Goal: Task Accomplishment & Management: Manage account settings

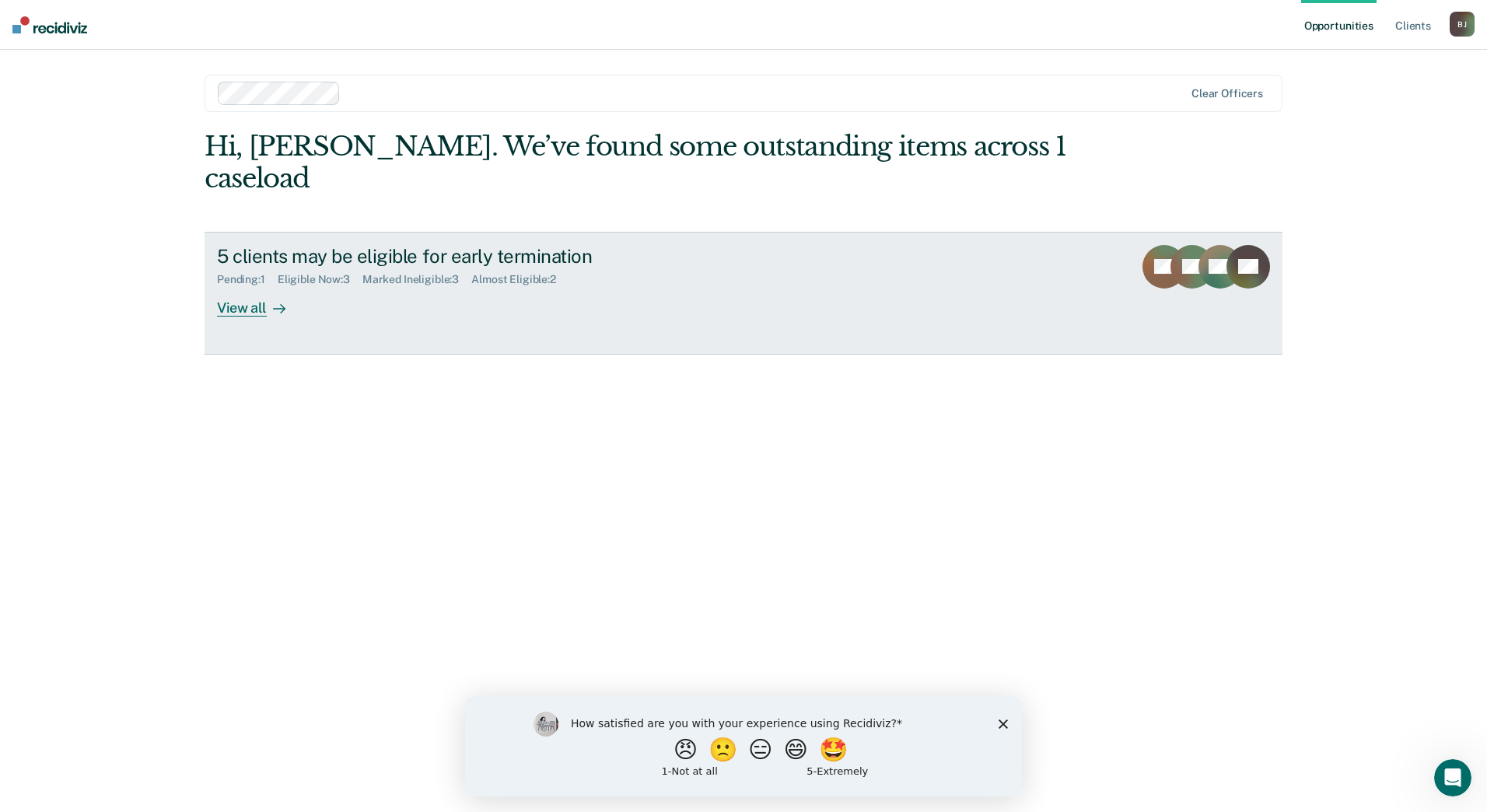
click at [262, 286] on div "View all" at bounding box center [261, 301] width 87 height 30
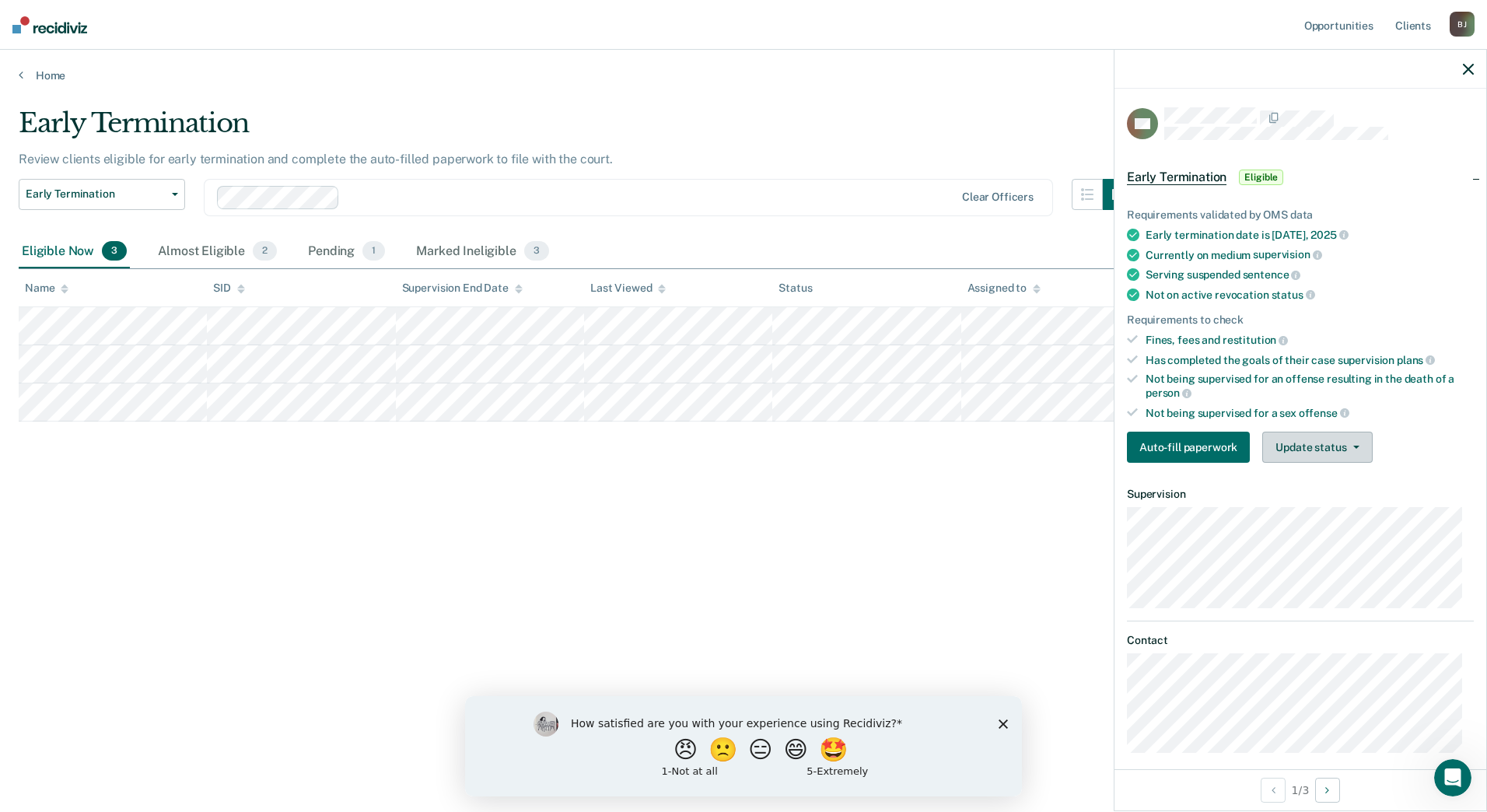
click at [1361, 454] on button "Update status" at bounding box center [1317, 448] width 109 height 31
click at [1332, 504] on button "Mark Ineligible" at bounding box center [1337, 509] width 150 height 25
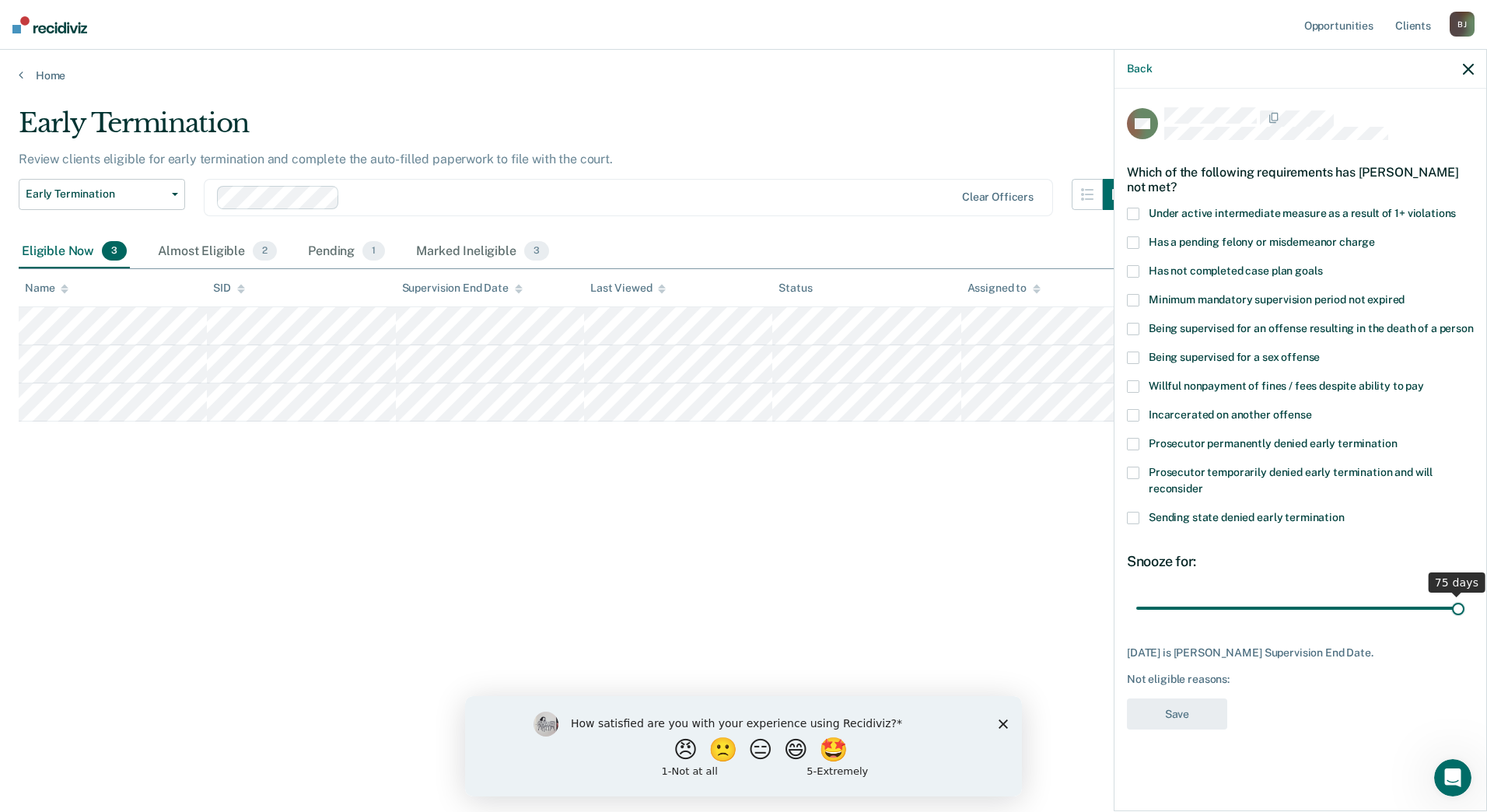
drag, startPoint x: 1268, startPoint y: 613, endPoint x: 1473, endPoint y: 612, distance: 205.0
type input "75"
click at [1465, 612] on input "range" at bounding box center [1300, 607] width 328 height 27
click at [1134, 271] on span at bounding box center [1132, 271] width 12 height 12
click at [1195, 723] on button "Save" at bounding box center [1177, 714] width 100 height 32
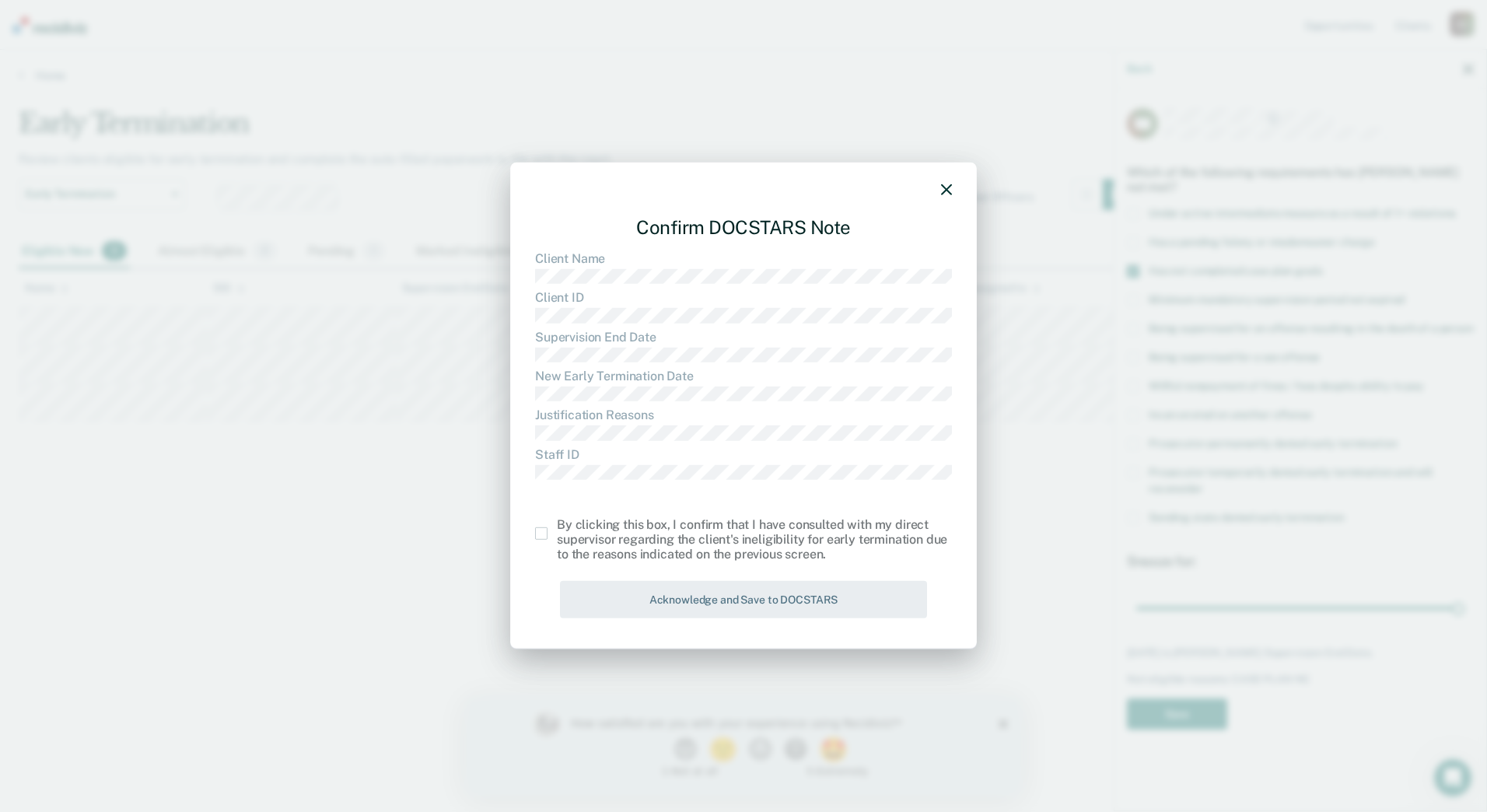
click at [539, 531] on span at bounding box center [541, 533] width 12 height 12
click at [557, 527] on input "checkbox" at bounding box center [557, 527] width 0 height 0
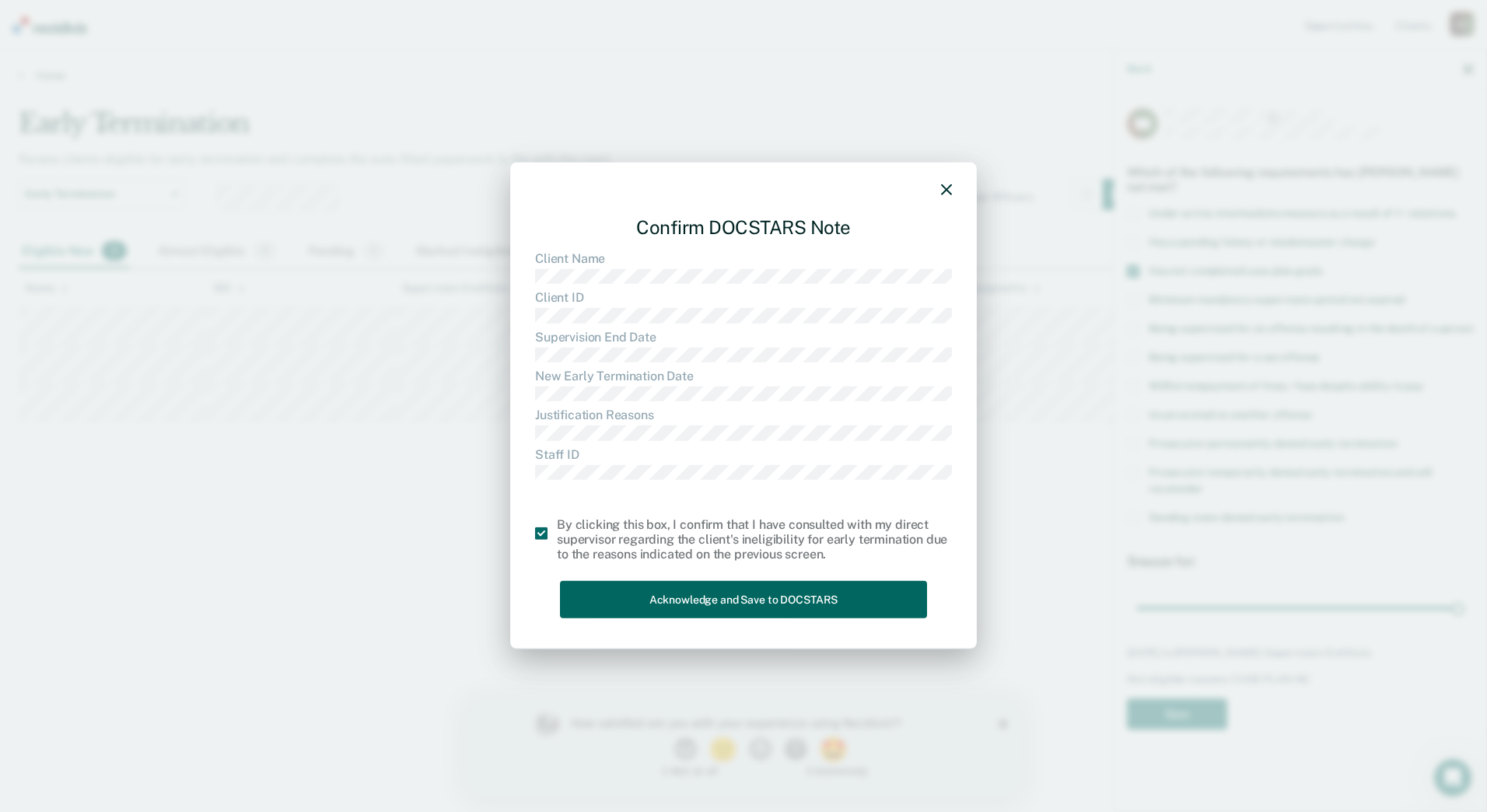
click at [633, 597] on button "Acknowledge and Save to DOCSTARS" at bounding box center [743, 599] width 367 height 38
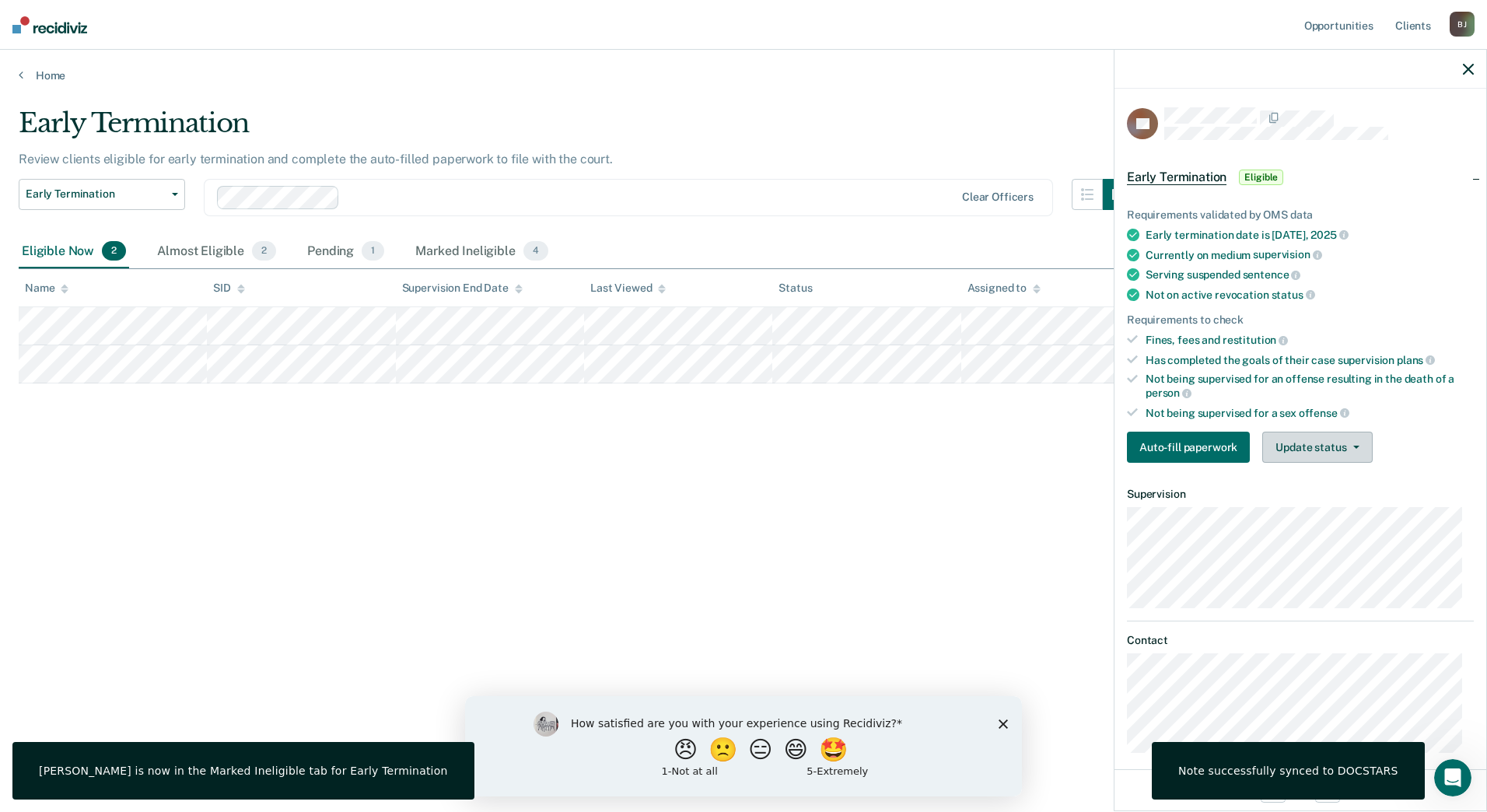
click at [1355, 446] on icon "button" at bounding box center [1356, 448] width 7 height 3
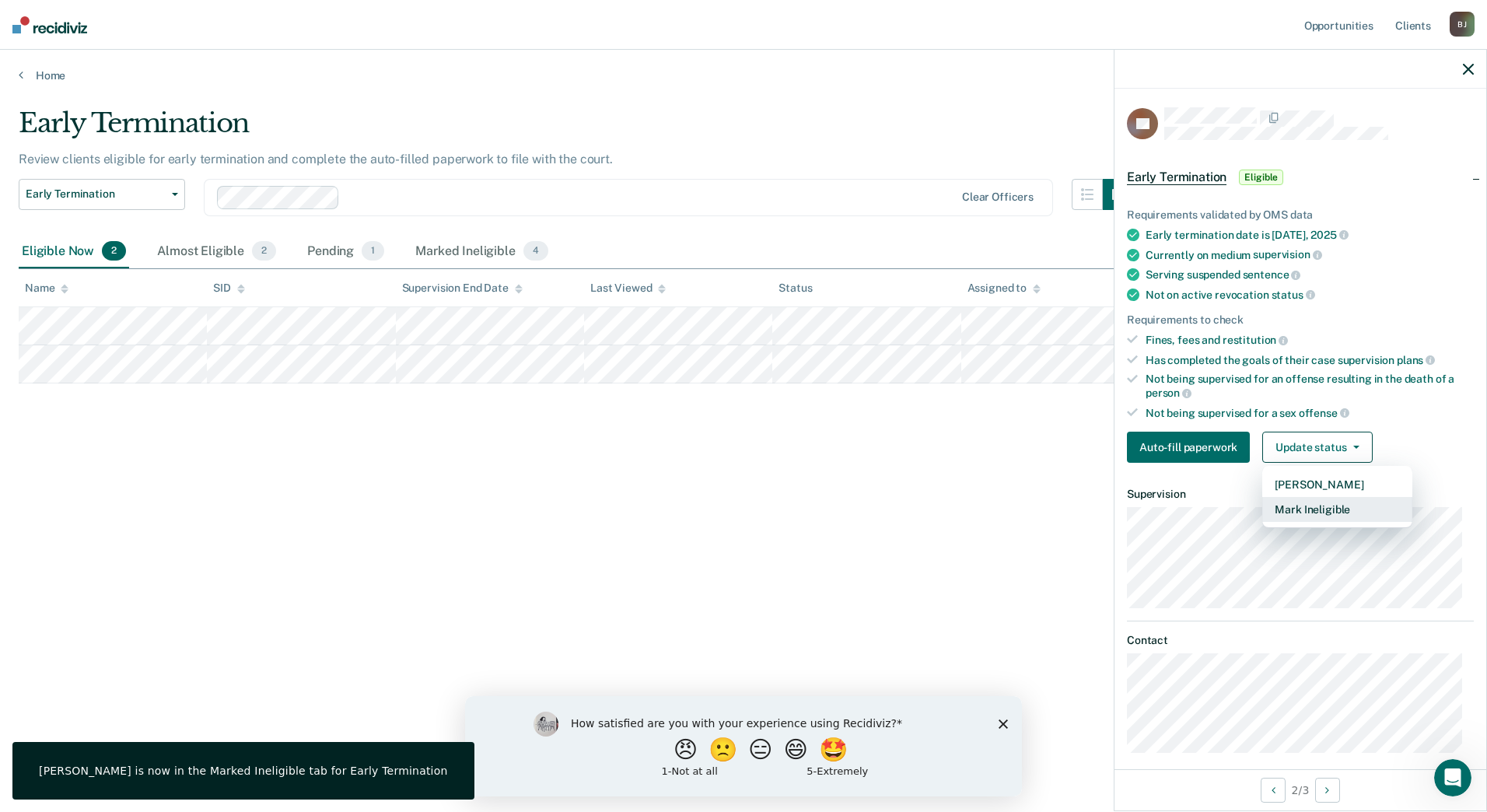
click at [1341, 507] on button "Mark Ineligible" at bounding box center [1337, 509] width 150 height 25
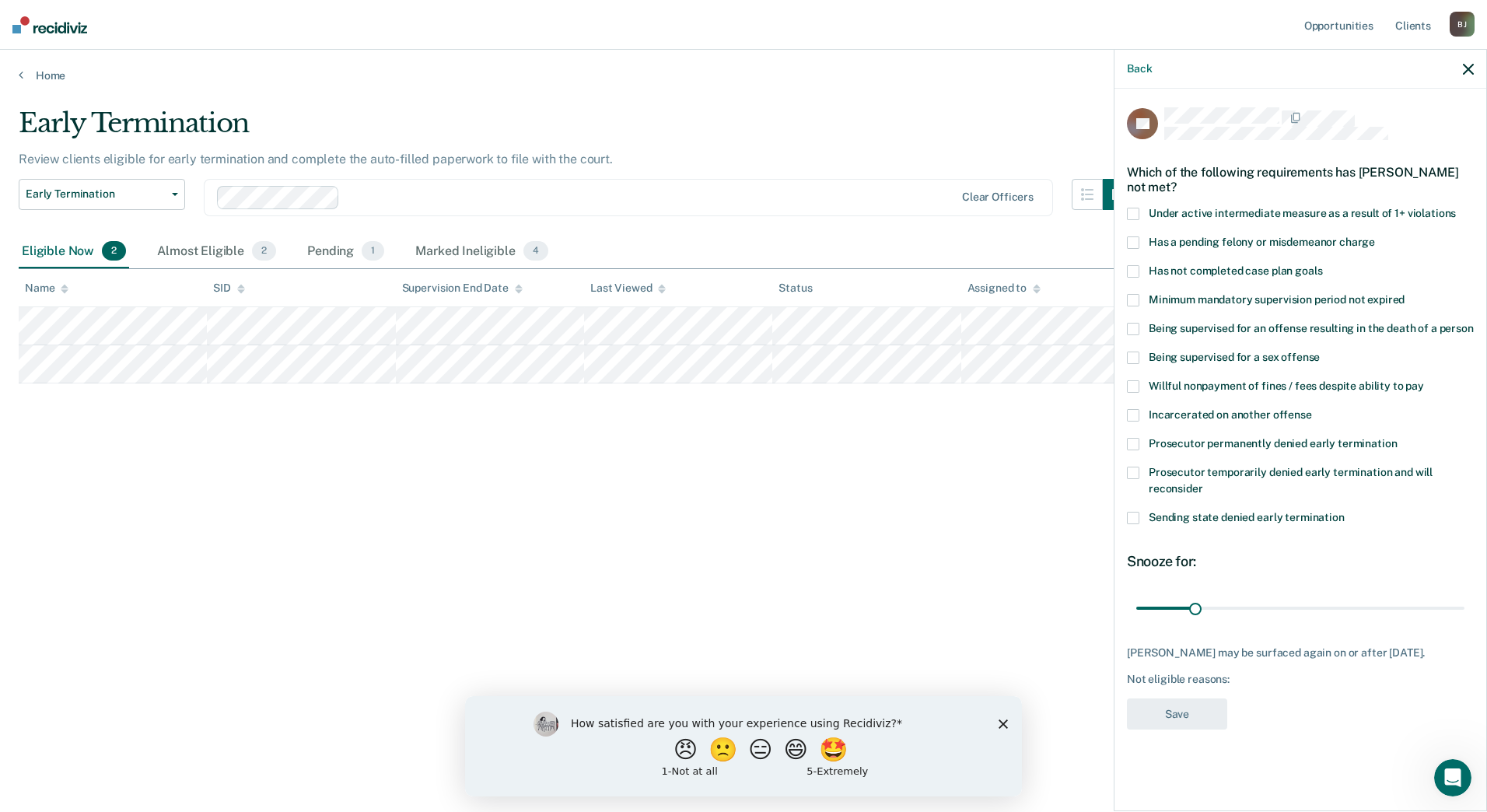
click at [1141, 387] on label "Willful nonpayment of fines / fees despite ability to pay" at bounding box center [1300, 388] width 347 height 16
drag, startPoint x: 1196, startPoint y: 610, endPoint x: 1303, endPoint y: 610, distance: 107.0
type input "90"
click at [1303, 610] on input "range" at bounding box center [1300, 607] width 328 height 27
click at [1165, 730] on button "Save" at bounding box center [1177, 714] width 100 height 32
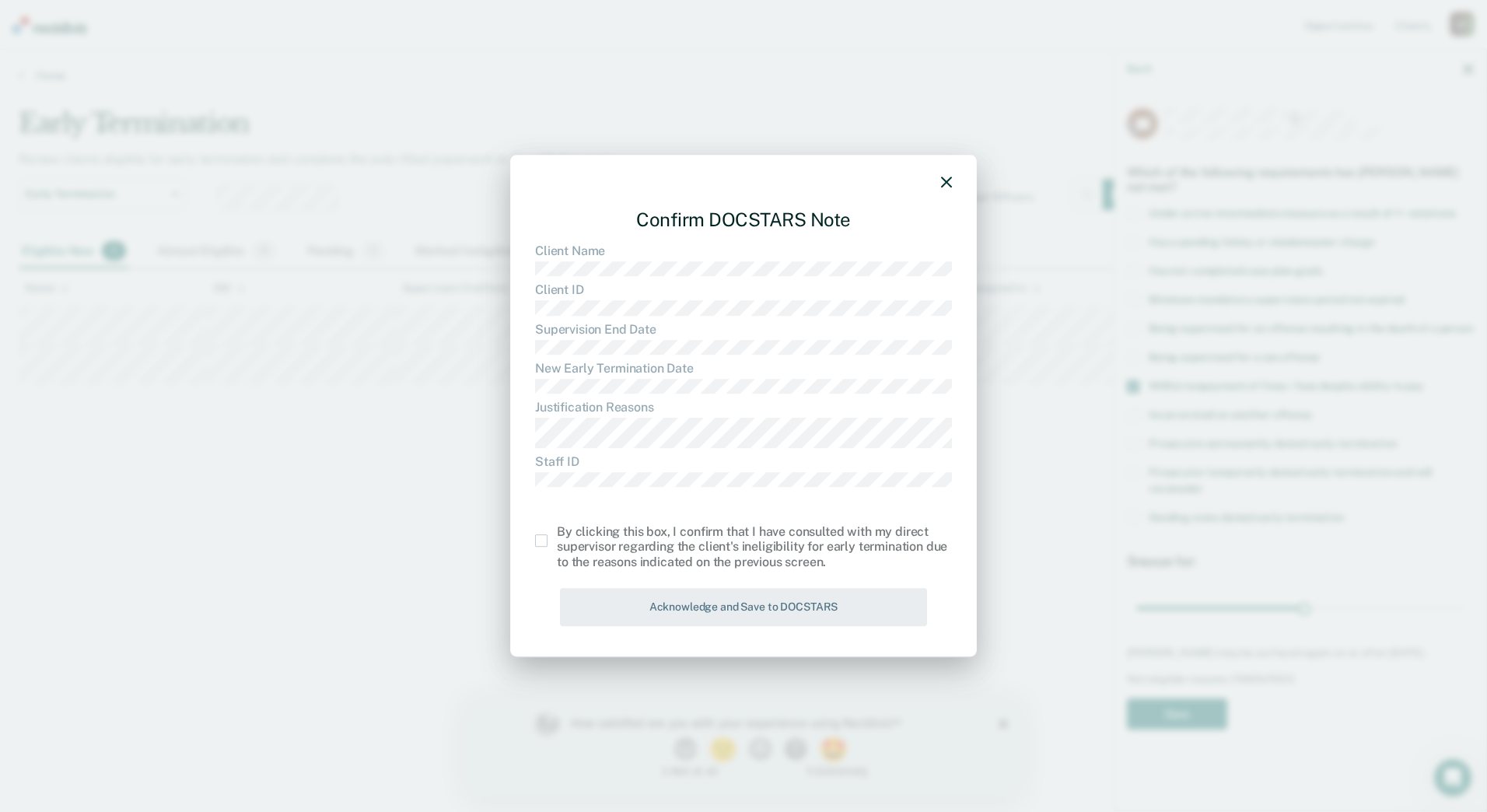
click at [543, 536] on span at bounding box center [541, 540] width 12 height 12
click at [557, 534] on input "checkbox" at bounding box center [557, 534] width 0 height 0
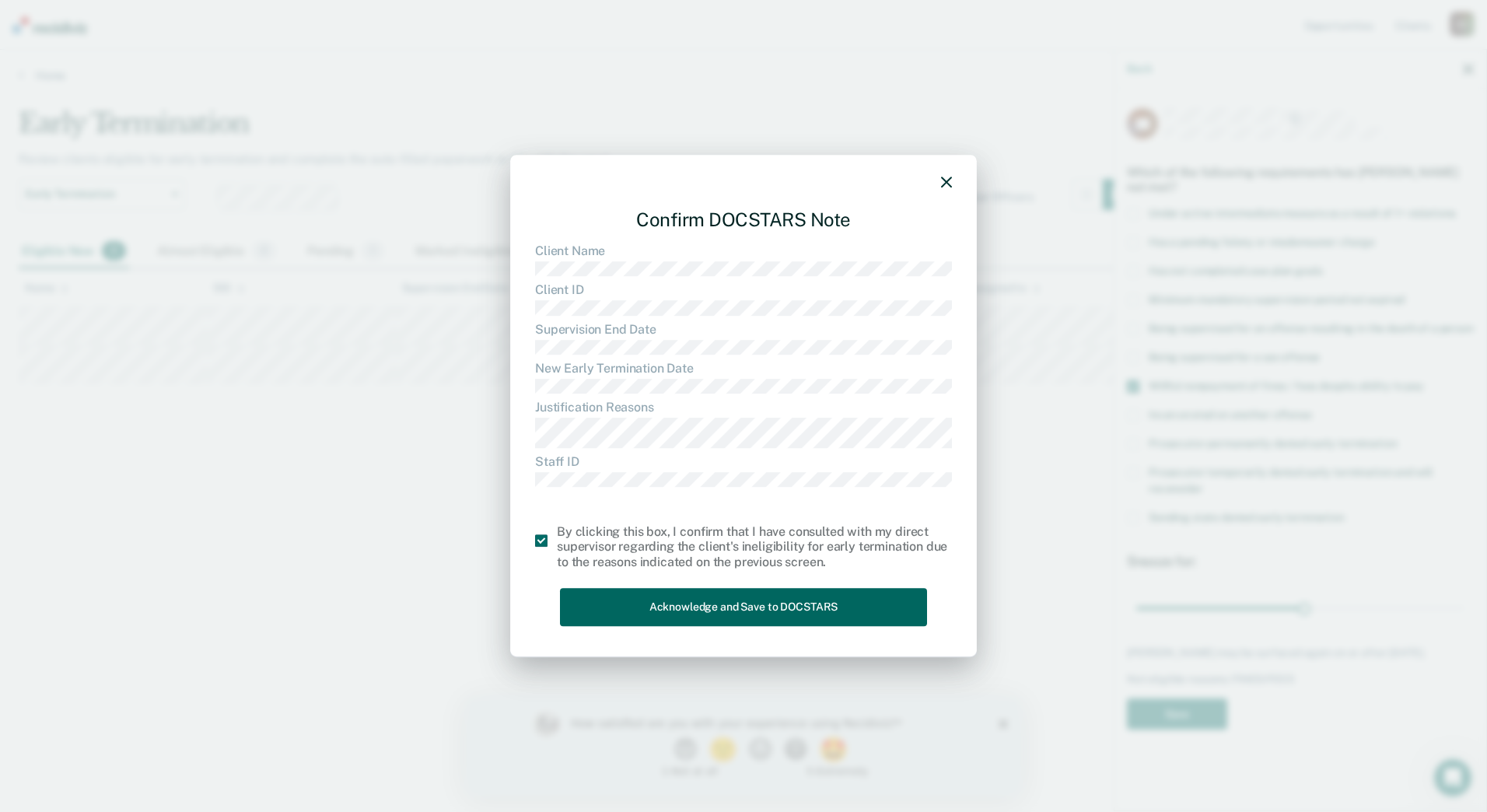
click at [663, 621] on button "Acknowledge and Save to DOCSTARS" at bounding box center [743, 606] width 367 height 38
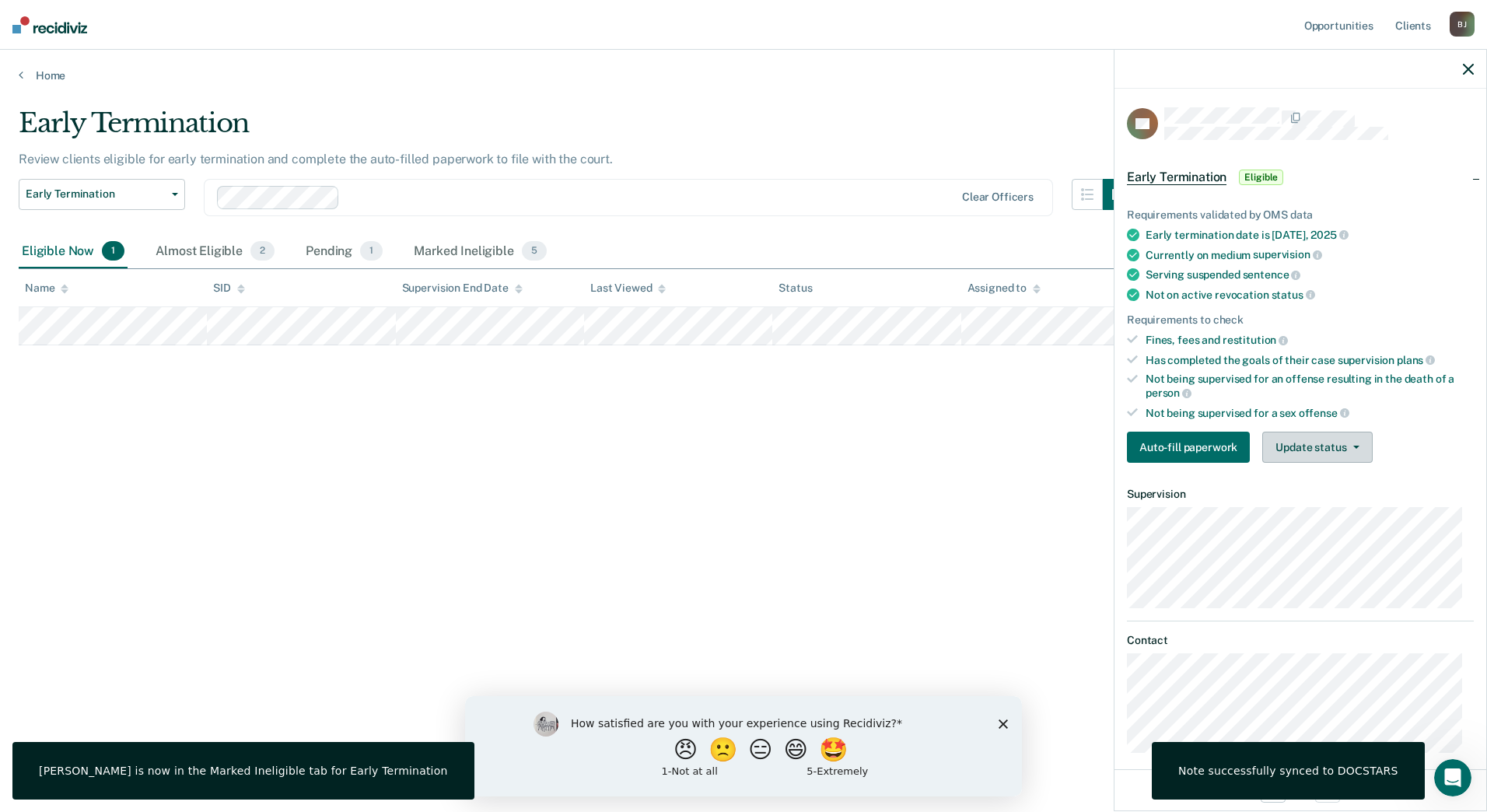
click at [1357, 455] on button "Update status" at bounding box center [1317, 448] width 109 height 31
click at [1343, 510] on button "Mark Ineligible" at bounding box center [1337, 509] width 150 height 25
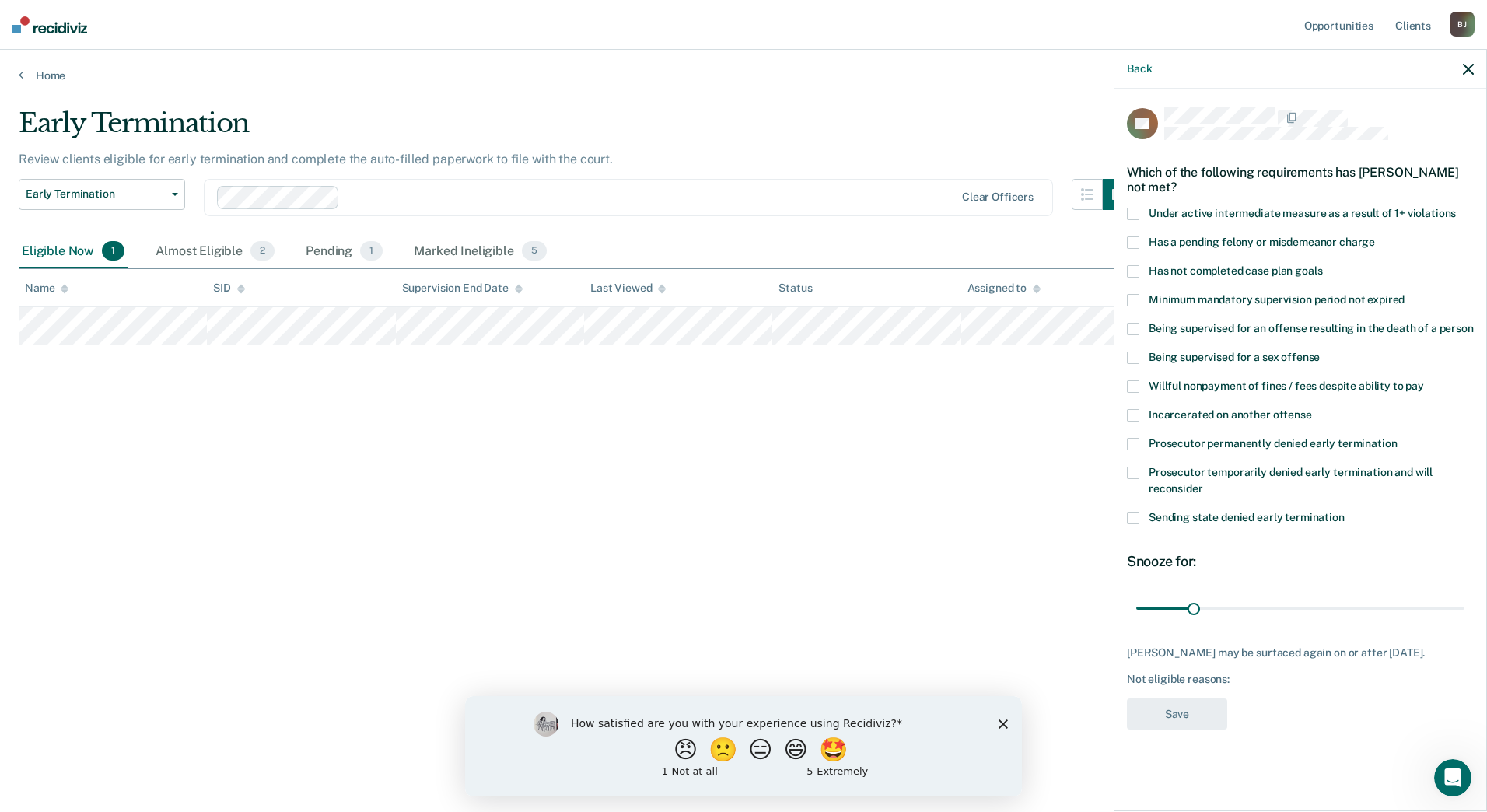
click at [1131, 265] on span at bounding box center [1132, 271] width 12 height 12
drag, startPoint x: 1197, startPoint y: 606, endPoint x: 1299, endPoint y: 613, distance: 102.2
type input "90"
click at [1299, 613] on input "range" at bounding box center [1300, 607] width 328 height 27
click at [1178, 726] on button "Save" at bounding box center [1177, 714] width 100 height 32
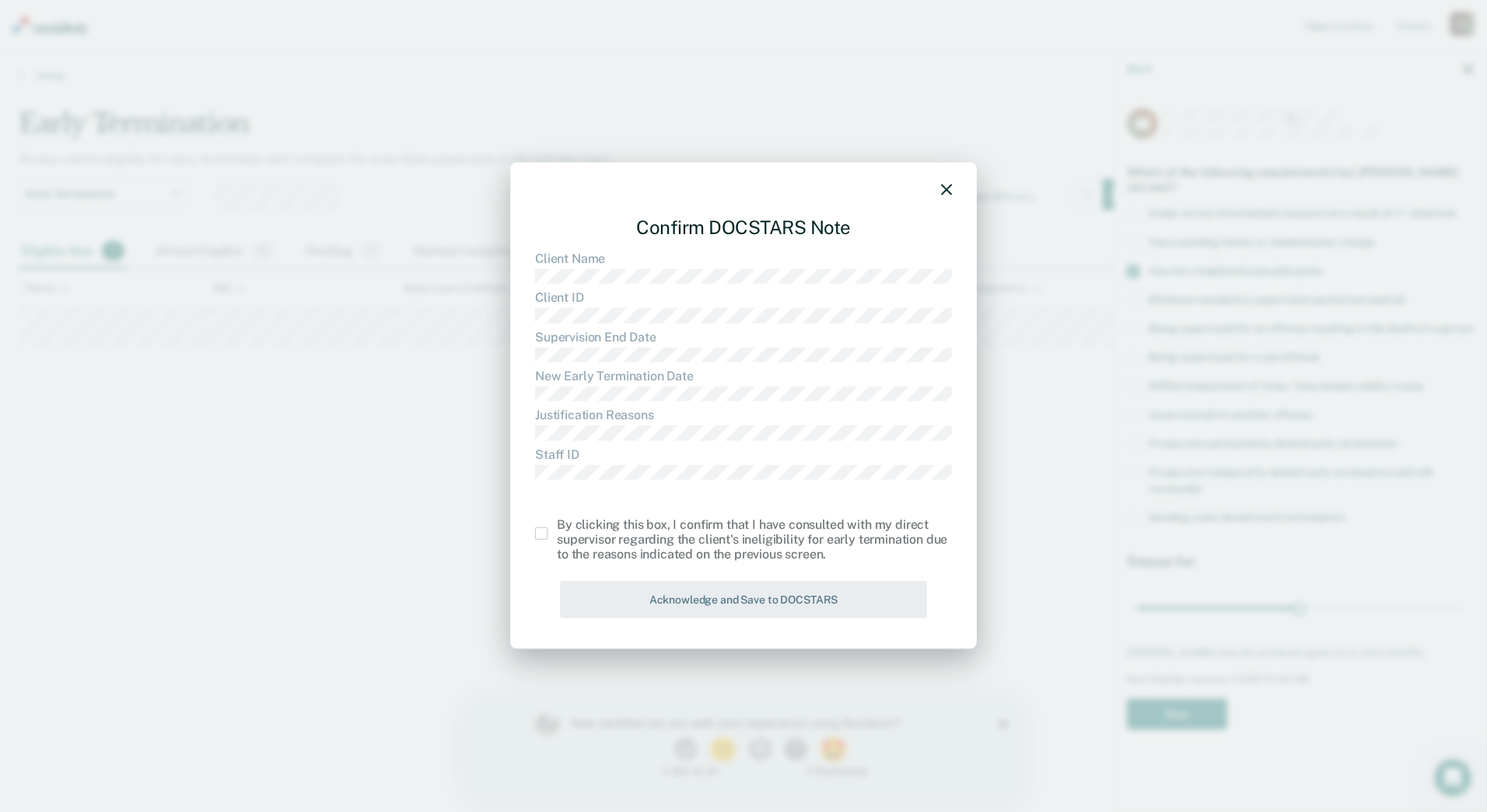
click at [537, 535] on span at bounding box center [541, 533] width 12 height 12
click at [557, 527] on input "checkbox" at bounding box center [557, 527] width 0 height 0
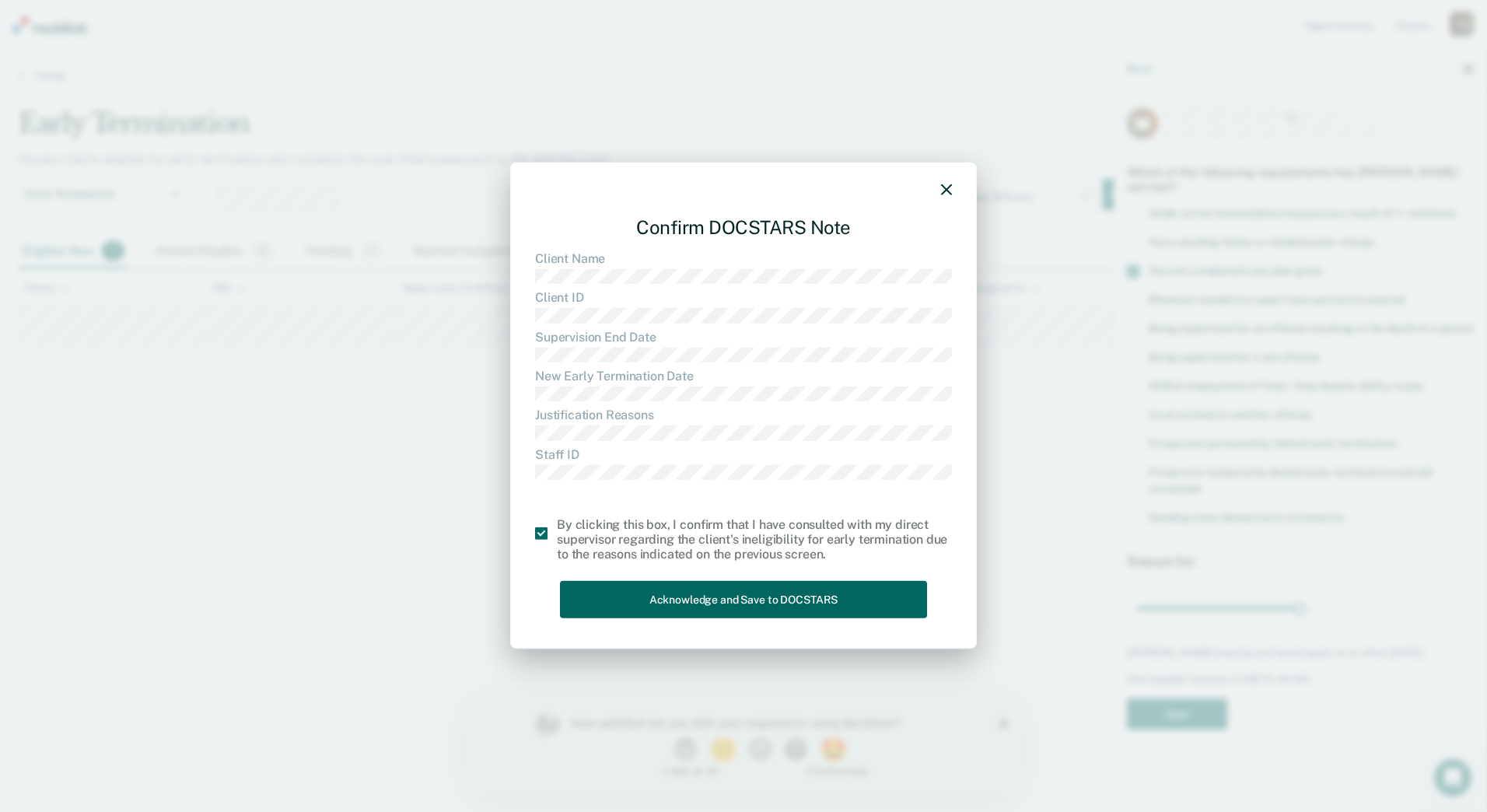
click at [636, 596] on button "Acknowledge and Save to DOCSTARS" at bounding box center [743, 599] width 367 height 38
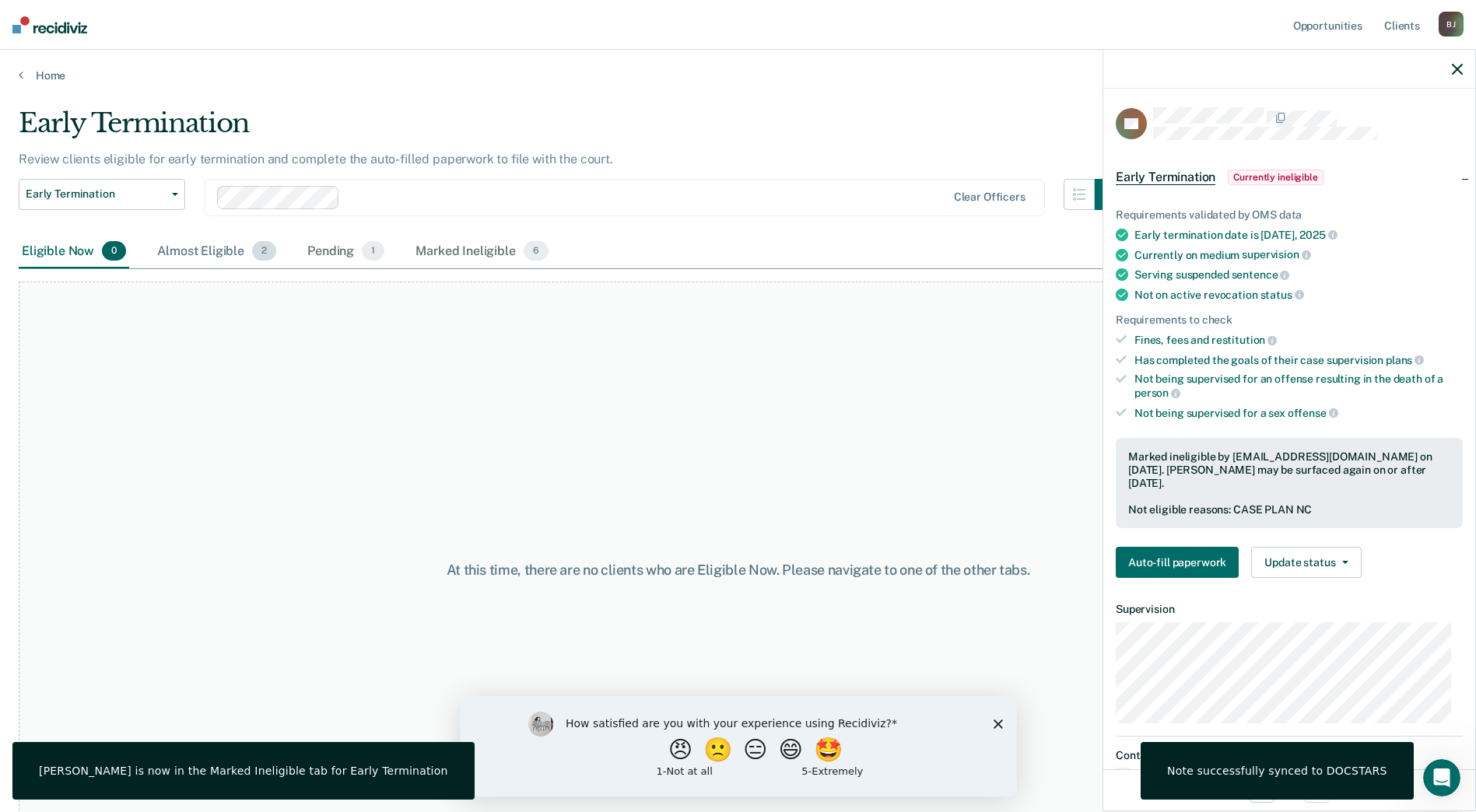
click at [219, 249] on div "Almost Eligible 2" at bounding box center [217, 252] width 125 height 35
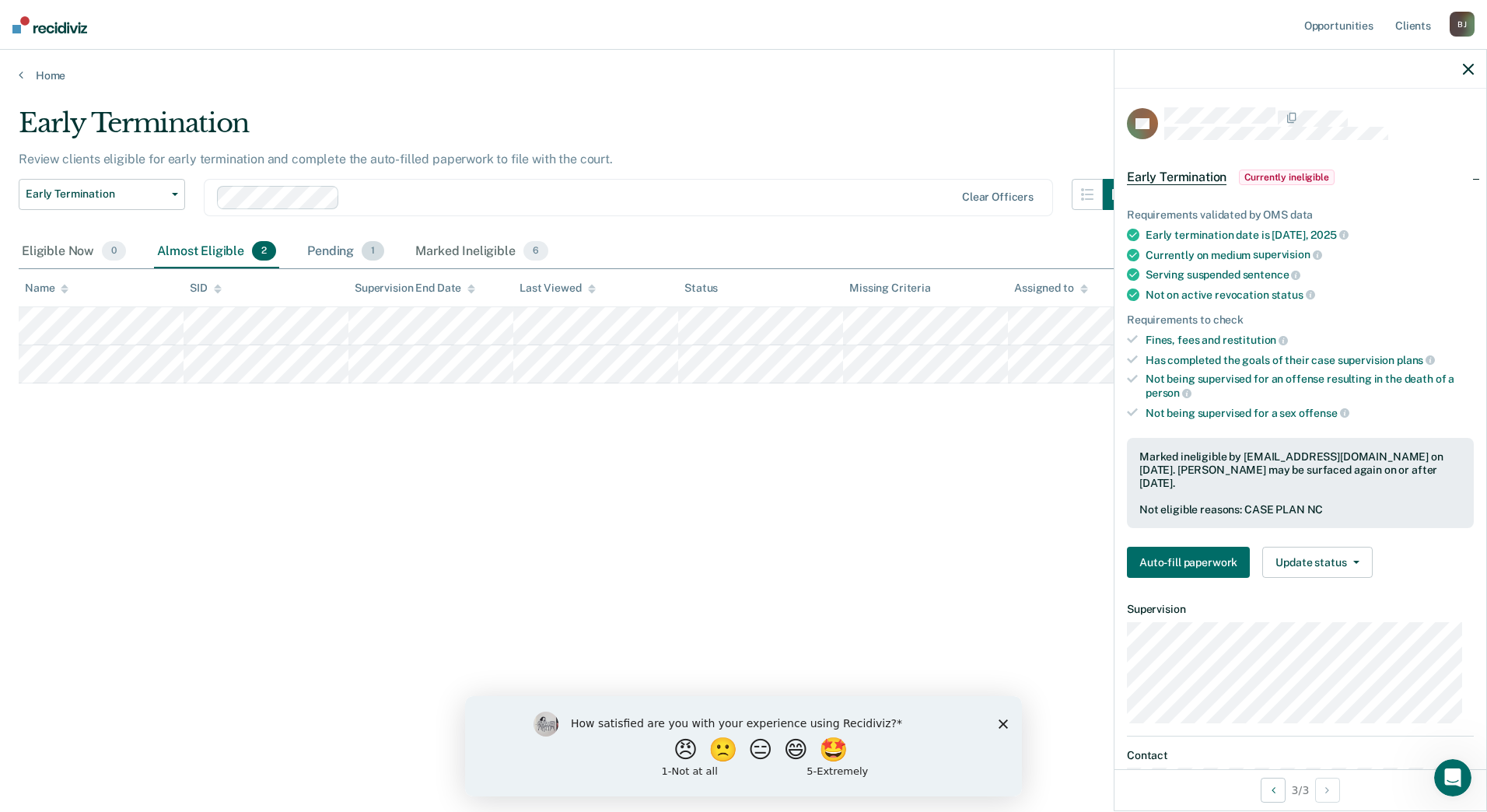
click at [341, 252] on div "Pending 1" at bounding box center [346, 252] width 83 height 35
click at [443, 254] on div "Marked Ineligible 6" at bounding box center [481, 252] width 139 height 35
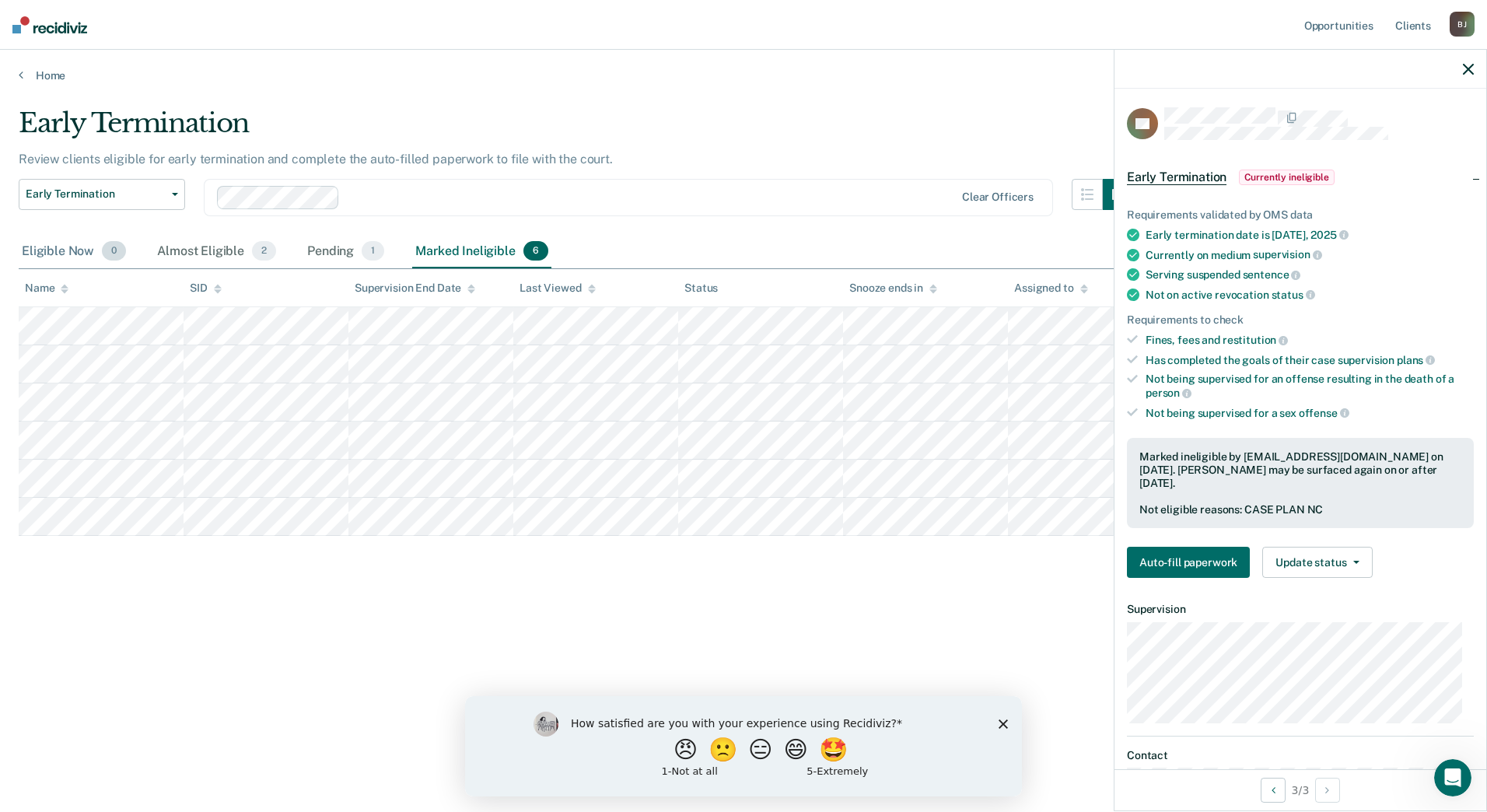
click at [68, 250] on div "Eligible Now 0" at bounding box center [74, 252] width 110 height 35
